Goal: Task Accomplishment & Management: Manage account settings

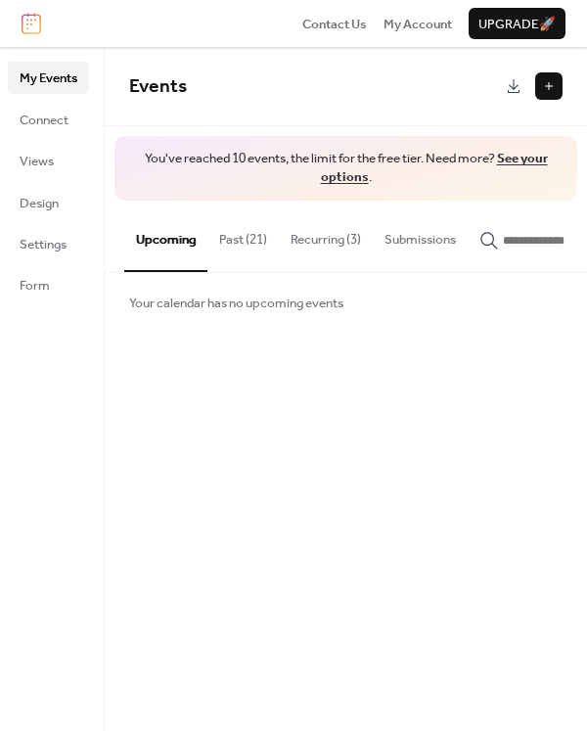
click at [543, 81] on div at bounding box center [548, 85] width 27 height 27
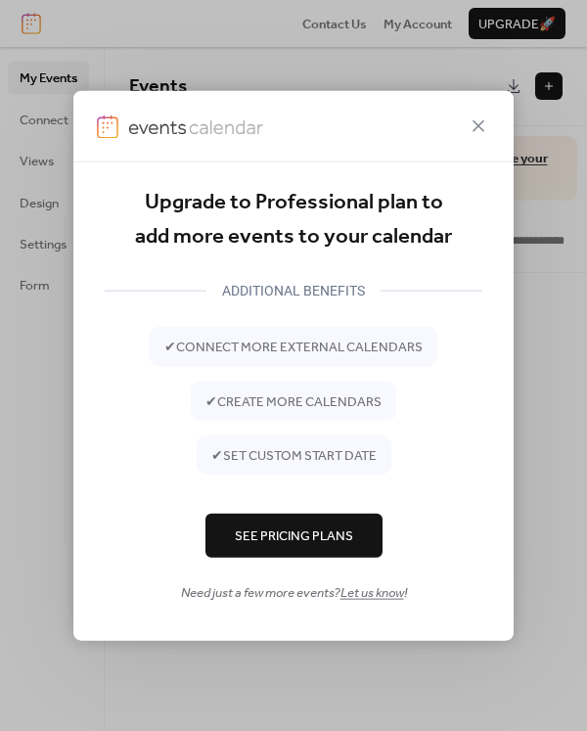
click at [471, 126] on icon at bounding box center [478, 125] width 23 height 23
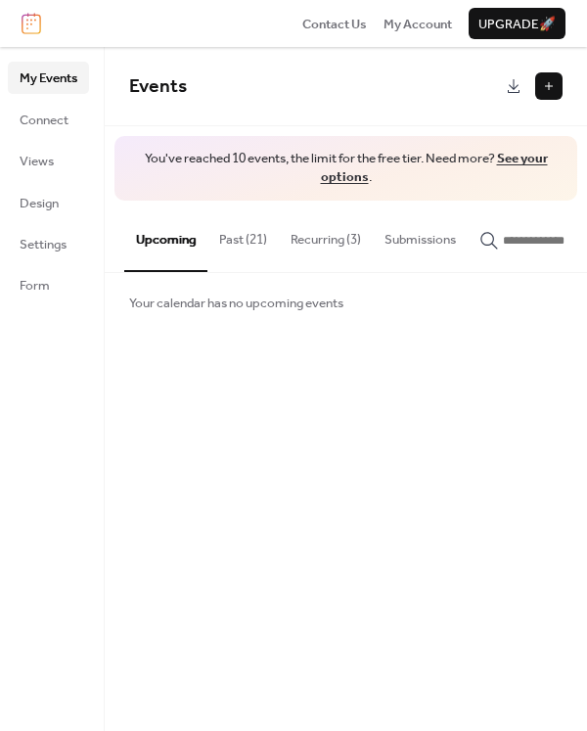
click at [252, 242] on button "Past (21)" at bounding box center [243, 235] width 71 height 69
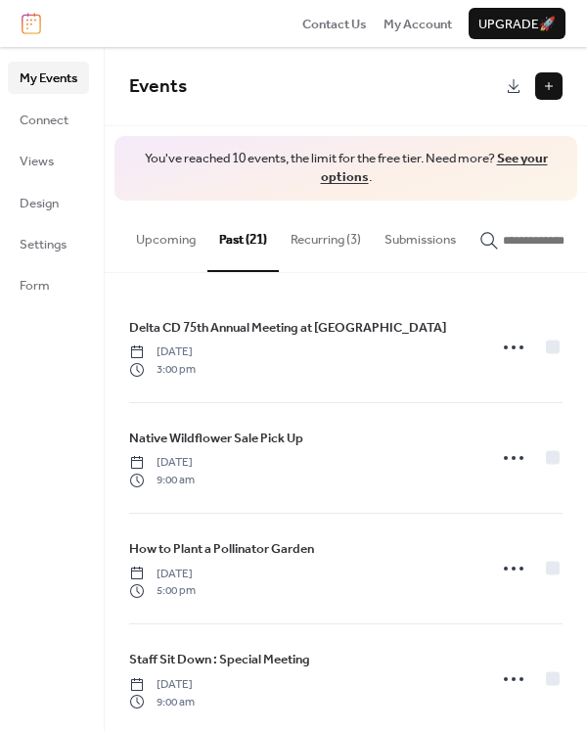
click at [170, 240] on button "Upcoming" at bounding box center [165, 235] width 83 height 69
